Goal: Complete application form: Complete application form

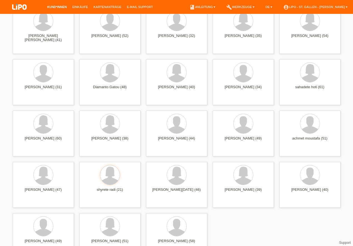
scroll to position [96, 0]
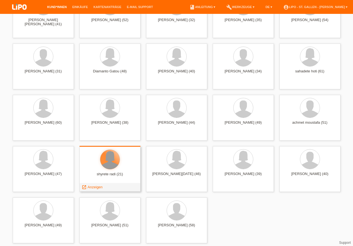
click at [111, 166] on div at bounding box center [109, 159] width 19 height 19
click at [108, 163] on div at bounding box center [109, 159] width 19 height 19
click at [94, 187] on span "Anzeigen" at bounding box center [94, 187] width 15 height 4
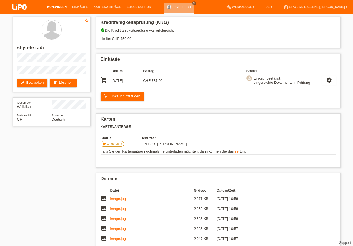
click at [58, 8] on link "Kund*innen" at bounding box center [56, 6] width 25 height 3
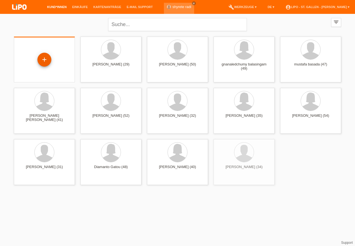
click at [48, 59] on div "+" at bounding box center [44, 59] width 13 height 9
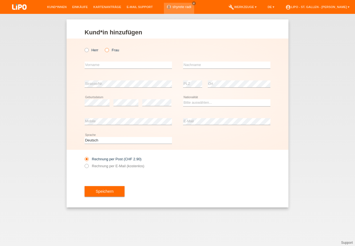
click at [104, 47] on icon at bounding box center [104, 47] width 0 height 0
click at [107, 50] on input "Frau" at bounding box center [107, 50] width 4 height 4
radio input "true"
click at [102, 64] on input "text" at bounding box center [128, 65] width 87 height 7
type input "seyhan"
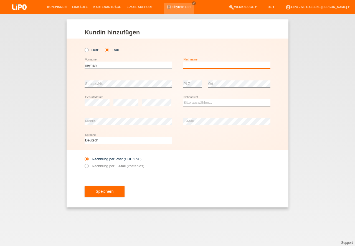
click at [202, 65] on input "text" at bounding box center [226, 65] width 87 height 7
type input "yalcinkaya"
click at [180, 53] on div "Herr Frau" at bounding box center [178, 47] width 186 height 17
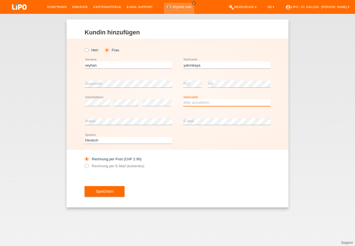
click at [186, 103] on select "Bitte auswählen... Schweiz Deutschland Liechtenstein Österreich ------------ Af…" at bounding box center [226, 102] width 87 height 7
select select "TR"
click at [0, 0] on option "[GEOGRAPHIC_DATA]" at bounding box center [0, 0] width 0 height 0
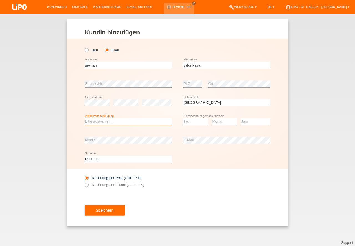
click at [116, 123] on select "Bitte auswählen... C B B - Flüchtlingsstatus Andere" at bounding box center [128, 121] width 87 height 7
select select "C"
click at [0, 0] on option "C" at bounding box center [0, 0] width 0 height 0
click at [197, 122] on select "Tag 01 02 03 04 05 06 07 08 09 10 11" at bounding box center [195, 121] width 25 height 7
click at [223, 118] on select "Monat 01 02 03 04 05 06 07 08 09 10 11" at bounding box center [224, 121] width 25 height 7
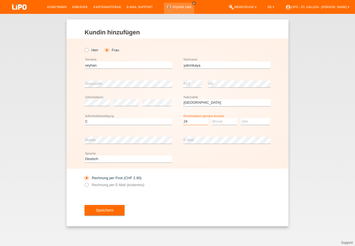
select select "24"
click at [223, 123] on select "Monat 01 02 03 04 05 06 07 08 09 10 11" at bounding box center [224, 121] width 25 height 7
select select "07"
click at [0, 0] on option "07" at bounding box center [0, 0] width 0 height 0
click at [256, 118] on select "Jahr 2025 2024 2023 2022 2021 2020 2019 2018 2017 2016 2015 2014 2013 2012 2011…" at bounding box center [255, 121] width 29 height 7
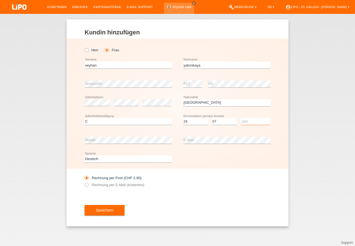
select select "1993"
click at [0, 0] on option "1993" at bounding box center [0, 0] width 0 height 0
click at [211, 136] on div "error E-Mail" at bounding box center [226, 140] width 87 height 19
click at [84, 182] on icon at bounding box center [84, 182] width 0 height 0
click at [88, 186] on input "Rechnung per E-Mail (kostenlos)" at bounding box center [87, 186] width 4 height 7
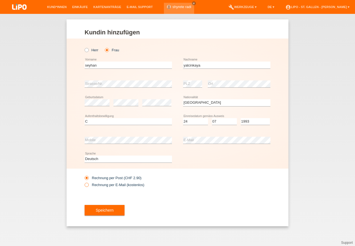
radio input "true"
click at [104, 214] on button "Speichern" at bounding box center [105, 210] width 40 height 11
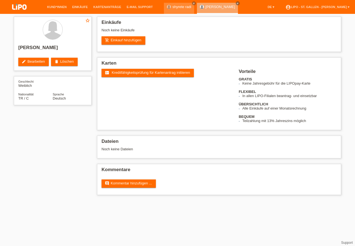
click at [122, 39] on link "add_shopping_cart Einkauf hinzufügen" at bounding box center [124, 40] width 44 height 8
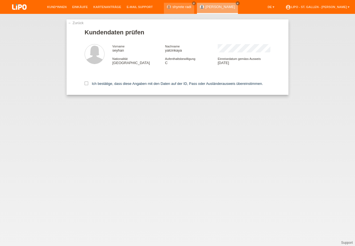
click at [87, 82] on div "Ich bestätige, dass diese Angaben mit den Daten auf der ID, Pass oder Ausländer…" at bounding box center [178, 82] width 186 height 24
click at [86, 84] on icon at bounding box center [87, 84] width 4 height 4
click at [86, 84] on input "Ich bestätige, dass diese Angaben mit den Daten auf der ID, Pass oder Ausländer…" at bounding box center [87, 84] width 4 height 4
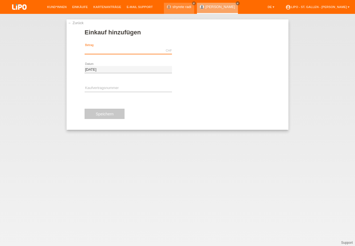
click at [116, 47] on input "text" at bounding box center [128, 50] width 87 height 7
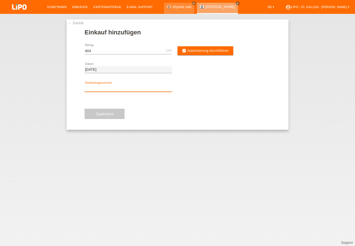
click at [105, 87] on input "text" at bounding box center [128, 88] width 87 height 7
type input "804.00"
type input "xn3s1k"
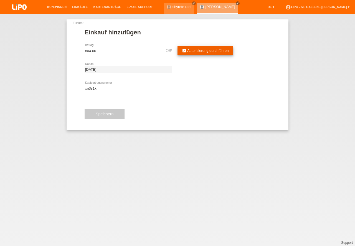
click at [198, 48] on link "assignment_turned_in Autorisierung durchführen" at bounding box center [206, 50] width 56 height 9
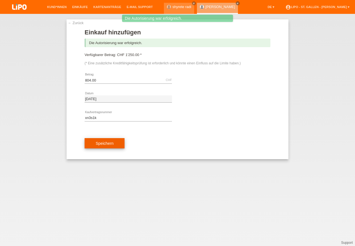
click at [106, 147] on button "Speichern" at bounding box center [105, 143] width 40 height 11
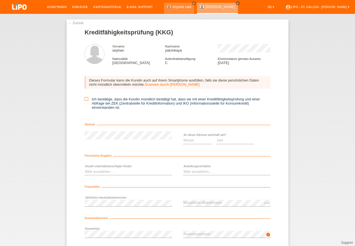
click at [85, 99] on icon at bounding box center [87, 99] width 4 height 4
click at [85, 99] on input "Ich bestätige, dass die Kundin mündlich bestätigt hat, dass sie mit einer Kredi…" at bounding box center [87, 99] width 4 height 4
checkbox input "true"
click at [193, 141] on select "Monat 01 02 03 04 05 06 07 08 09 10" at bounding box center [197, 140] width 29 height 7
select select "06"
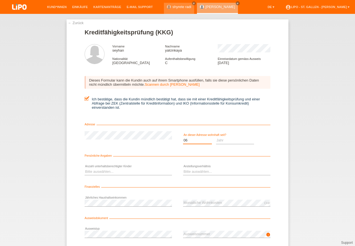
click at [0, 0] on option "06" at bounding box center [0, 0] width 0 height 0
click at [219, 141] on select "Jahr 2025 2024 2023 2022 2021 2020 2019 2018 2017 2016 2015 2014 2013 2012 2011…" at bounding box center [235, 140] width 38 height 7
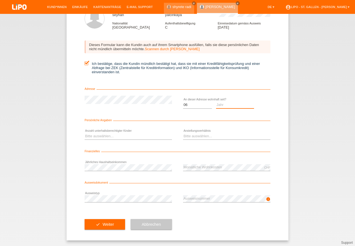
click at [223, 103] on select "Jahr 2025 2024 2023 2022 2021 2020 2019 2018 2017 2016 2015 2014 2013 2012 2011…" at bounding box center [235, 105] width 38 height 7
select select "1993"
click at [0, 0] on option "1993" at bounding box center [0, 0] width 0 height 0
click at [111, 135] on select "Bitte auswählen... 0 1 2 3 4 5 6 7 8 9" at bounding box center [128, 136] width 87 height 7
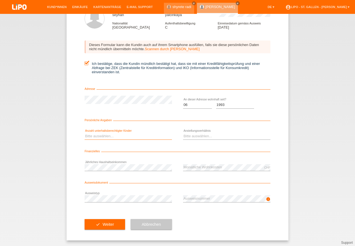
select select "0"
click at [0, 0] on option "0" at bounding box center [0, 0] width 0 height 0
click at [216, 135] on select "Bitte auswählen... Unbefristet Befristet Lehrling/Student Pensioniert Nicht arb…" at bounding box center [226, 136] width 87 height 7
select select "UNLIMITED"
click at [0, 0] on option "Unbefristet" at bounding box center [0, 0] width 0 height 0
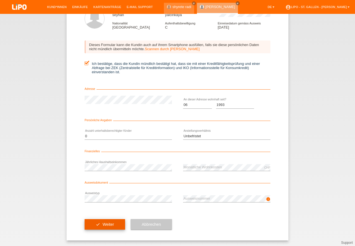
click at [107, 220] on button "check Weiter" at bounding box center [105, 224] width 40 height 11
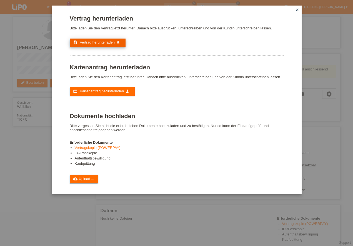
click at [98, 42] on span "Vertrag herunterladen" at bounding box center [97, 42] width 35 height 4
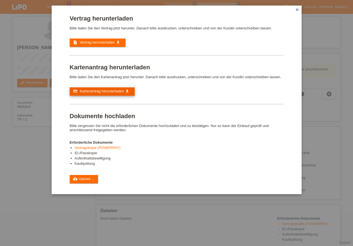
click at [113, 88] on link "credit_card Kartenantrag herunterladen get_app" at bounding box center [102, 91] width 65 height 8
click at [87, 178] on link "cloud_upload Upload ..." at bounding box center [84, 179] width 29 height 8
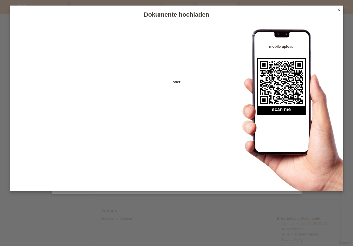
click at [339, 10] on icon "close" at bounding box center [338, 9] width 4 height 4
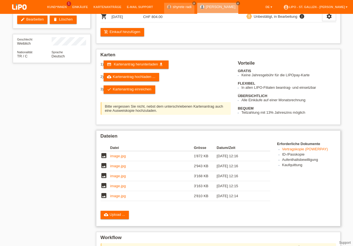
scroll to position [63, 0]
click at [120, 158] on td "image.jpg" at bounding box center [151, 156] width 83 height 10
click at [119, 156] on link "image.jpg" at bounding box center [118, 156] width 16 height 4
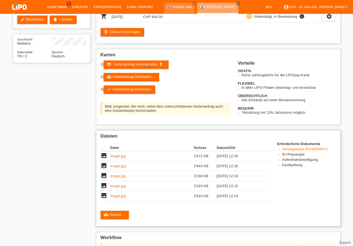
click at [118, 194] on link "image.jpg" at bounding box center [118, 196] width 16 height 4
click at [136, 81] on link "cloud_upload Kartenantrag hochladen ..." at bounding box center [130, 77] width 55 height 8
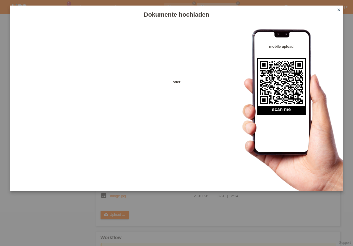
click at [339, 9] on icon "close" at bounding box center [338, 9] width 4 height 4
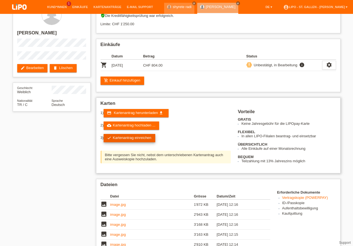
scroll to position [15, 0]
click at [137, 138] on link "check Kartenantrag einreichen" at bounding box center [129, 138] width 52 height 8
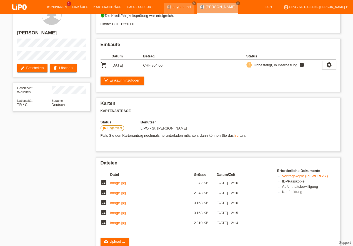
scroll to position [104, 0]
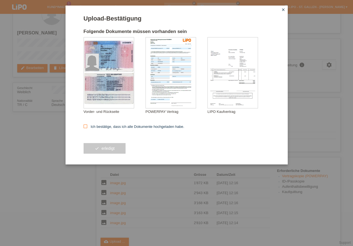
click at [85, 126] on icon at bounding box center [85, 127] width 4 height 4
click at [85, 126] on input "Ich bestätige, dass ich alle Dokumente hochgeladen habe." at bounding box center [85, 127] width 4 height 4
checkbox input "true"
click at [113, 149] on button "check erledigt" at bounding box center [104, 148] width 42 height 11
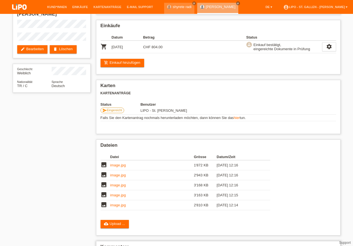
scroll to position [49, 0]
